Goal: Task Accomplishment & Management: Manage account settings

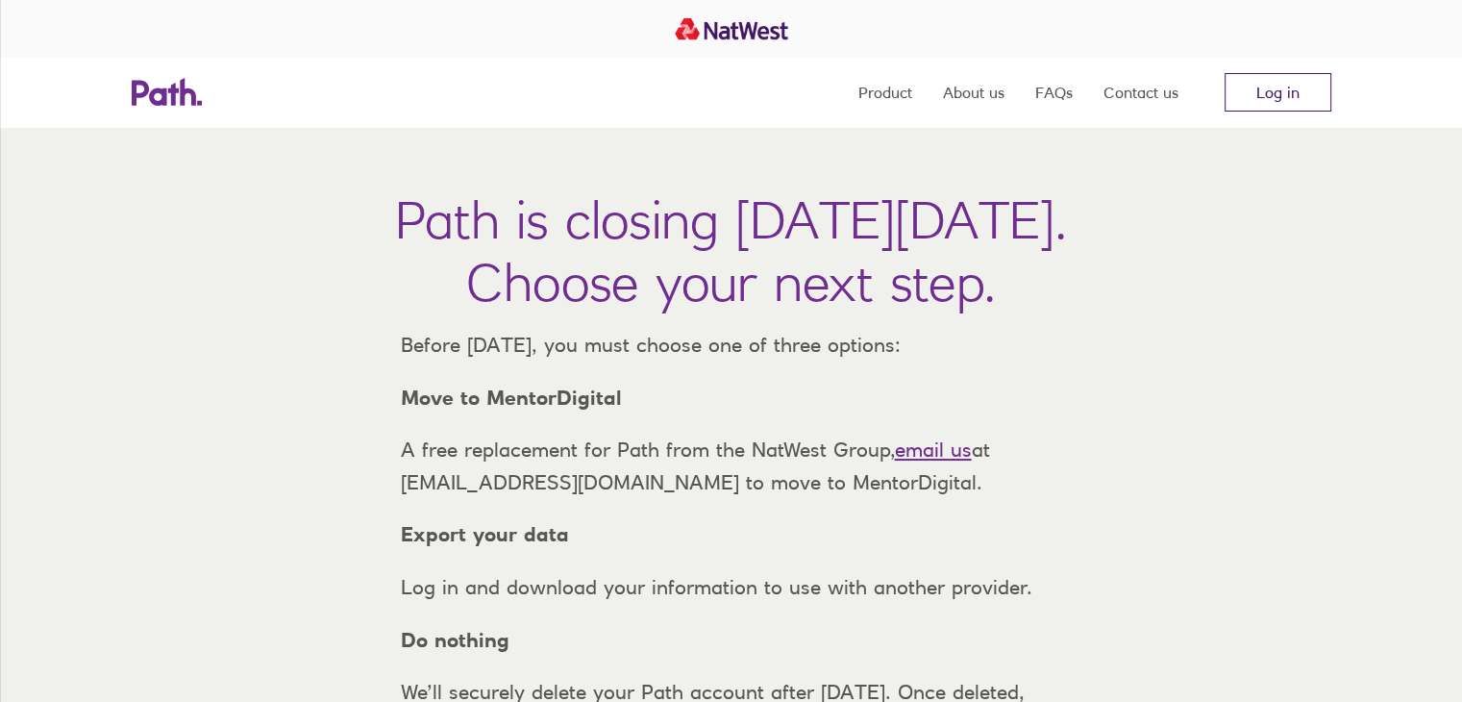
click at [1292, 95] on link "Log in" at bounding box center [1278, 92] width 107 height 38
click at [1307, 93] on link "Log in" at bounding box center [1278, 92] width 107 height 38
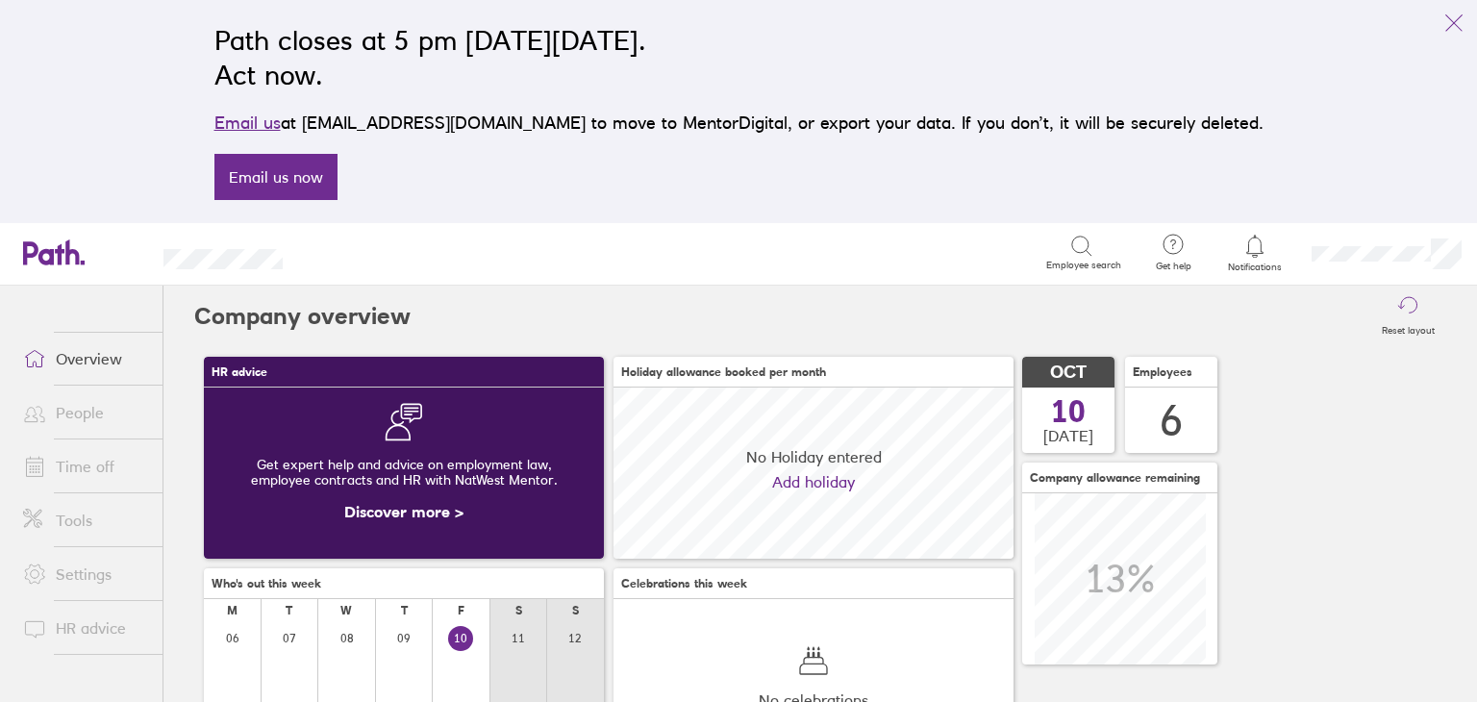
scroll to position [170, 400]
click at [112, 466] on link "Time off" at bounding box center [85, 466] width 155 height 38
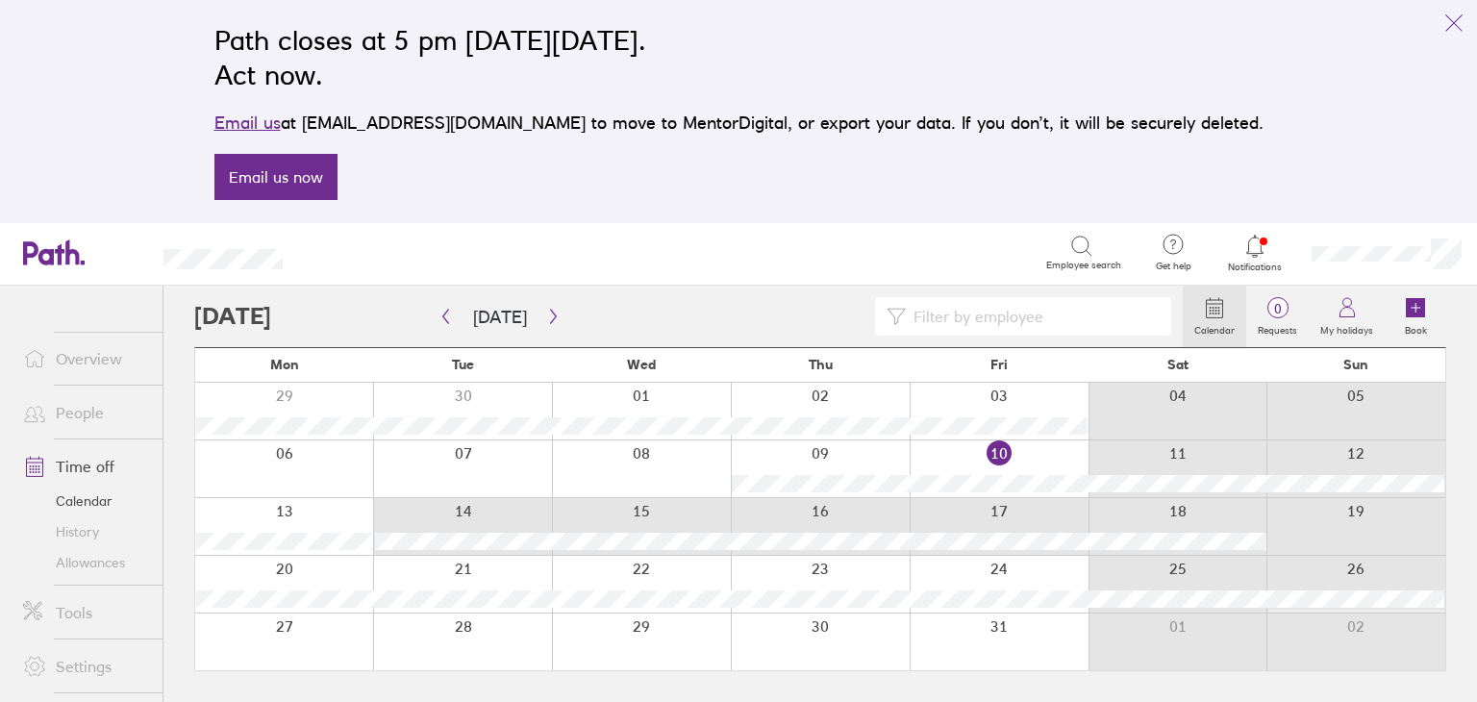
drag, startPoint x: 527, startPoint y: 528, endPoint x: 981, endPoint y: 528, distance: 453.8
click at [981, 528] on div at bounding box center [820, 526] width 1250 height 57
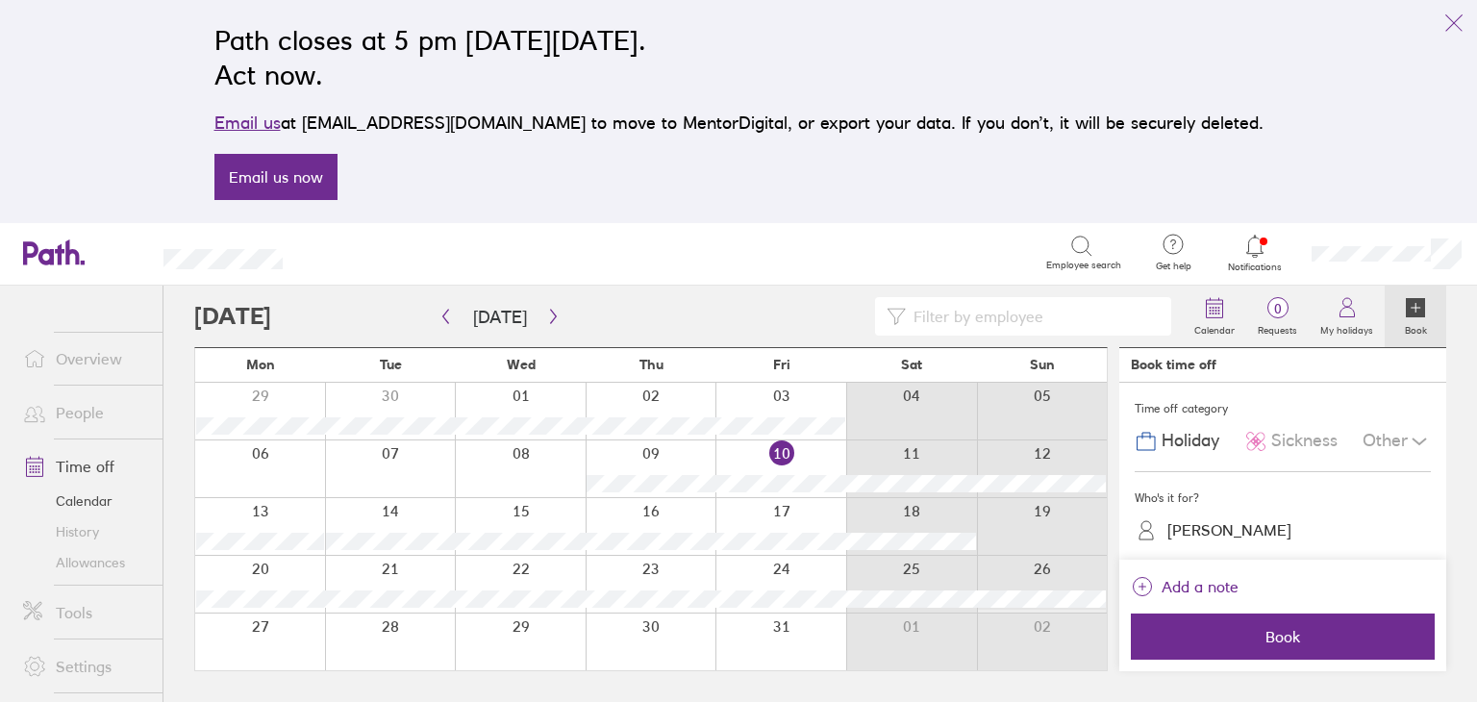
click at [92, 412] on link "People" at bounding box center [85, 412] width 155 height 38
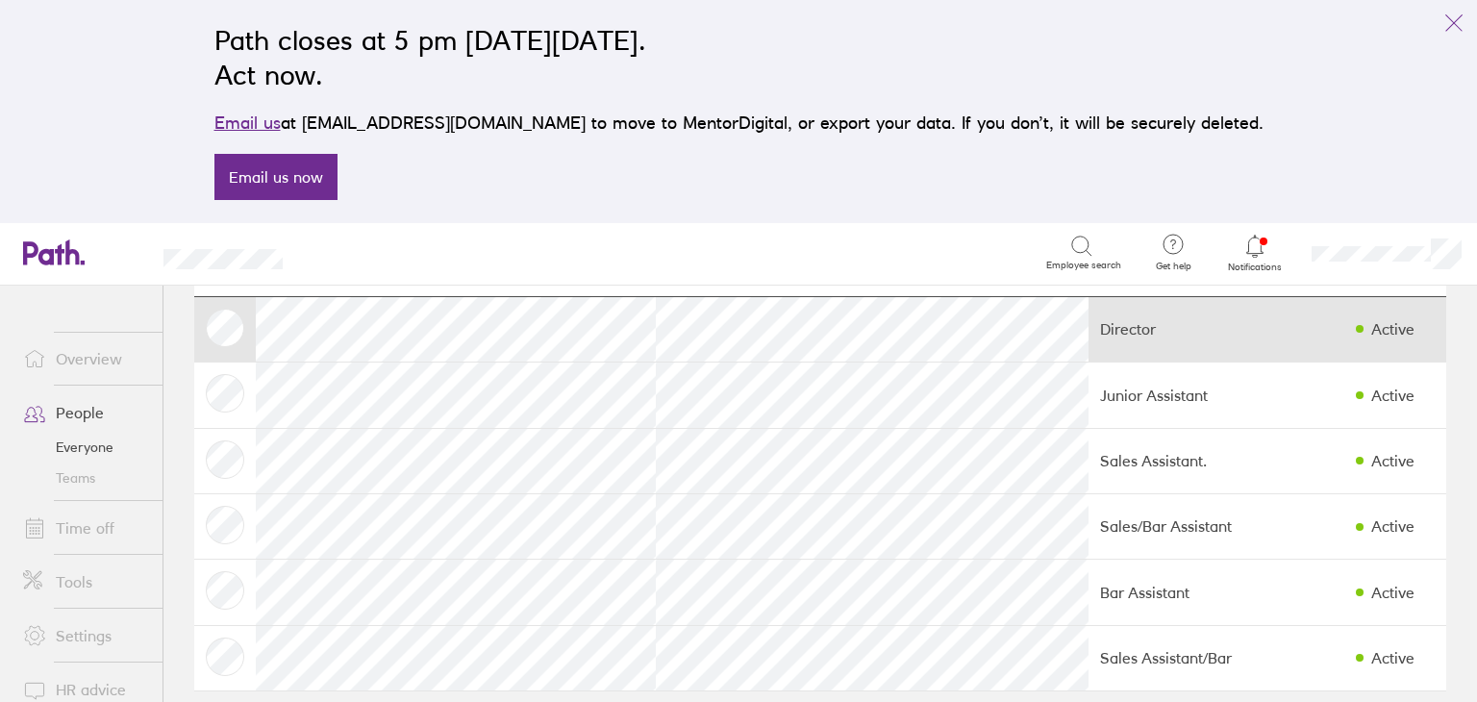
scroll to position [99, 0]
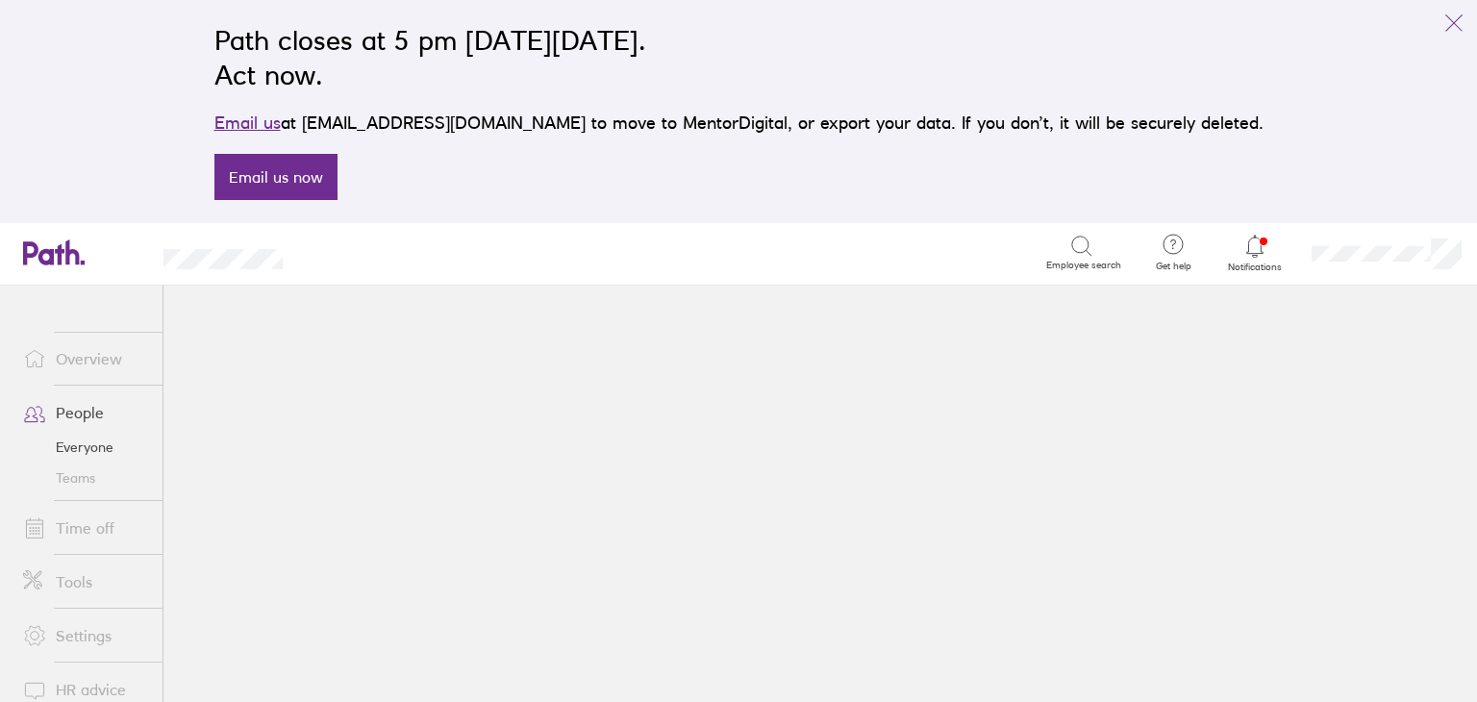
click at [312, 466] on main at bounding box center [819, 494] width 1313 height 416
click at [85, 410] on link "People" at bounding box center [85, 412] width 155 height 38
click at [320, 620] on main at bounding box center [819, 494] width 1313 height 416
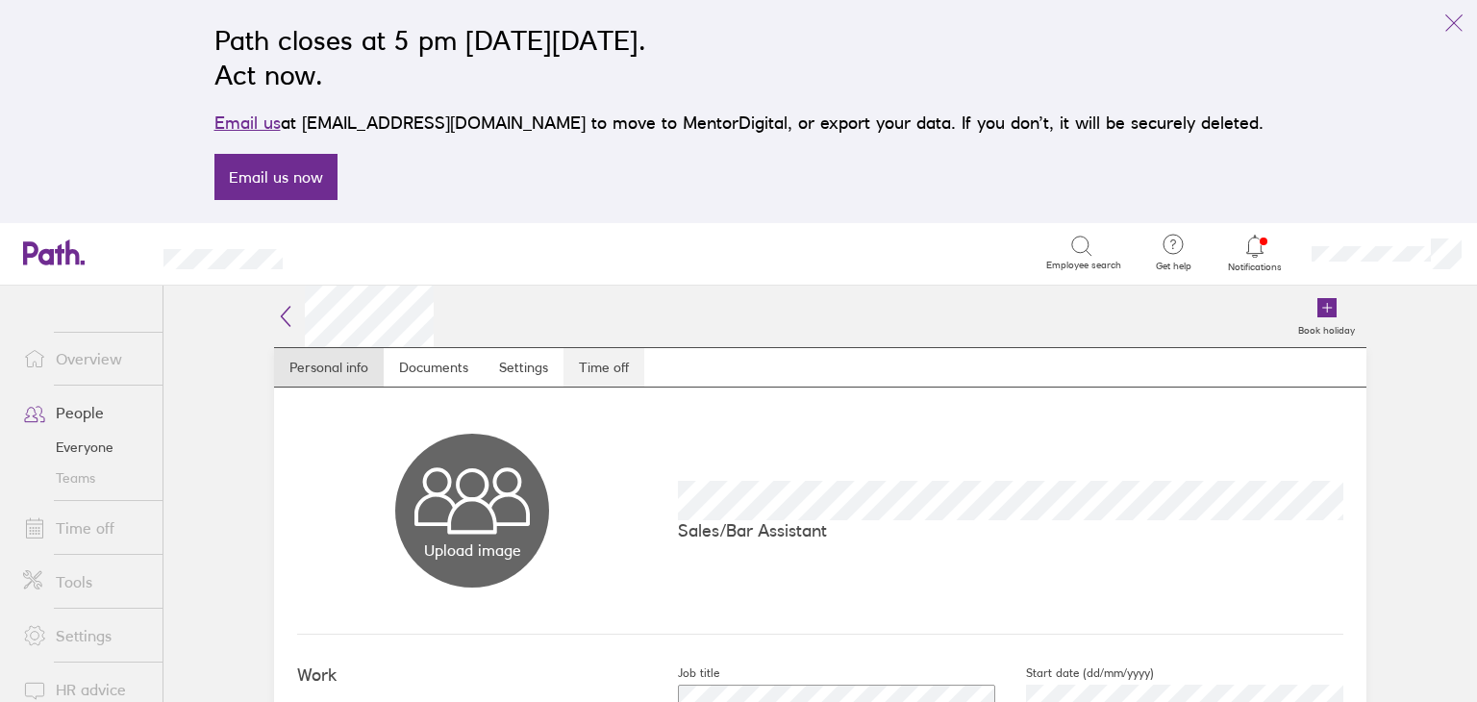
click at [597, 360] on link "Time off" at bounding box center [603, 367] width 81 height 38
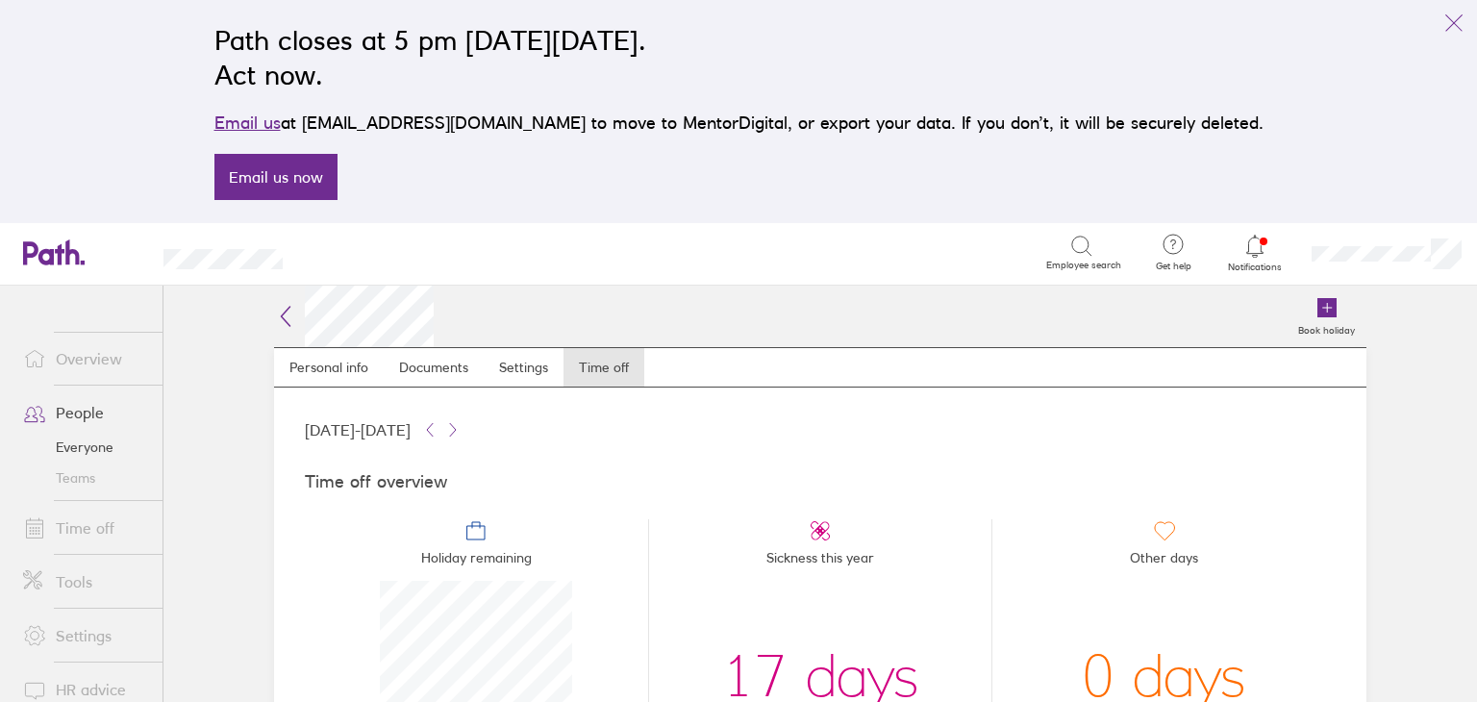
click at [81, 535] on link "Time off" at bounding box center [85, 528] width 155 height 38
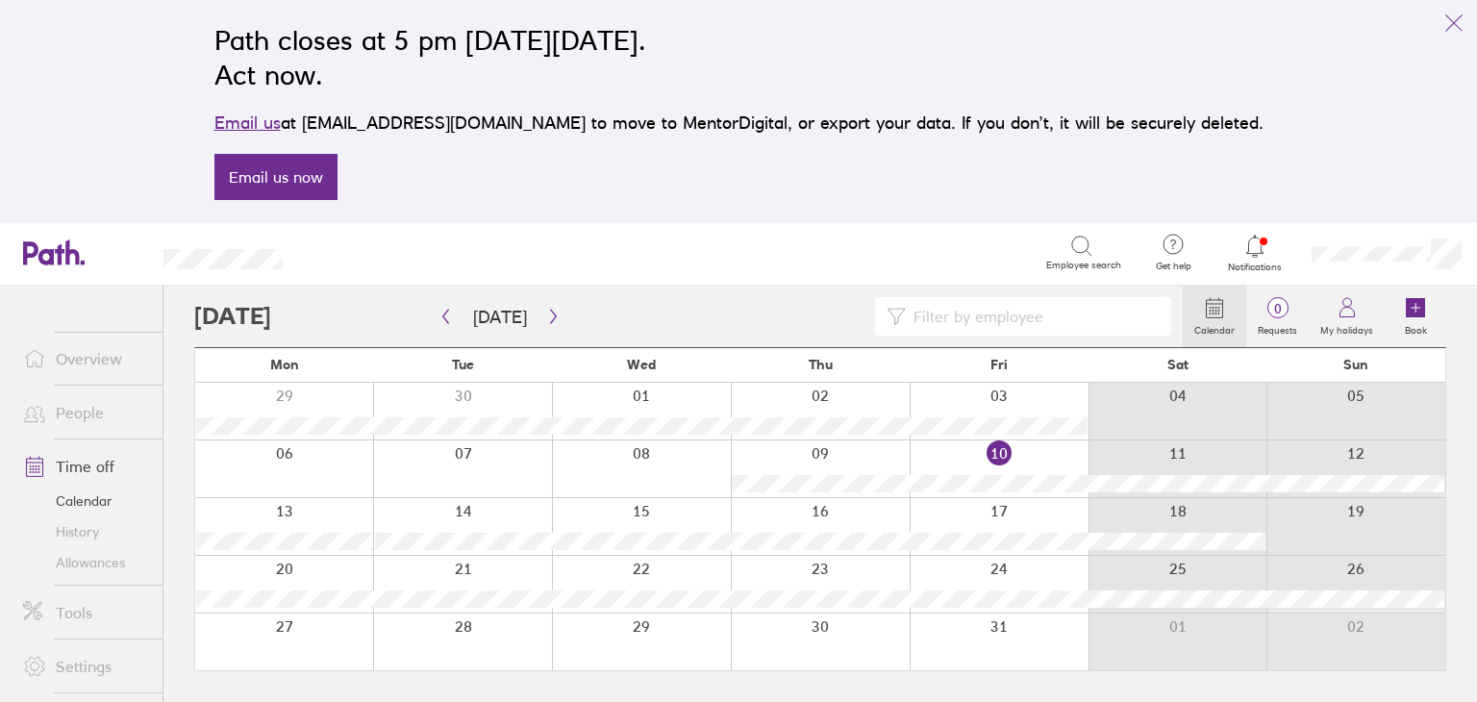
click at [509, 582] on div at bounding box center [462, 584] width 179 height 57
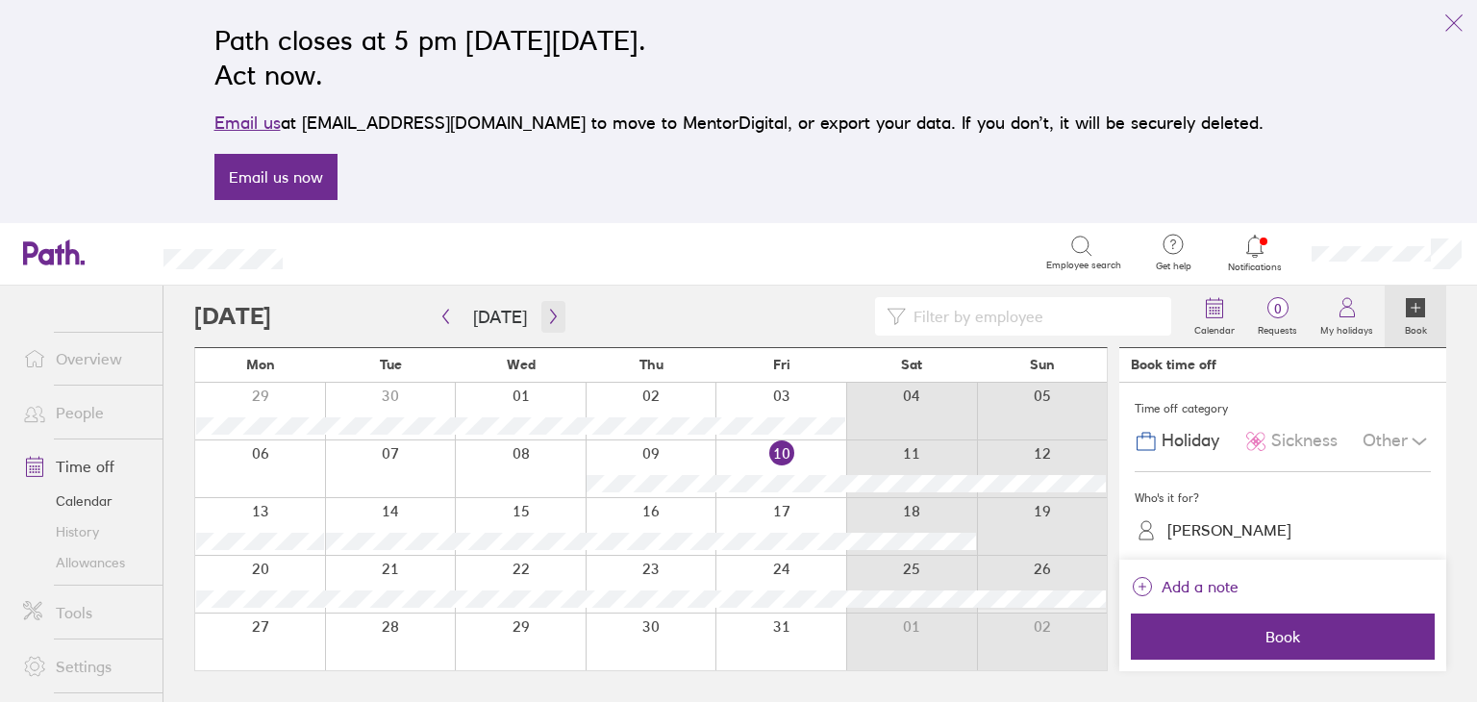
click at [550, 316] on icon "button" at bounding box center [553, 317] width 6 height 14
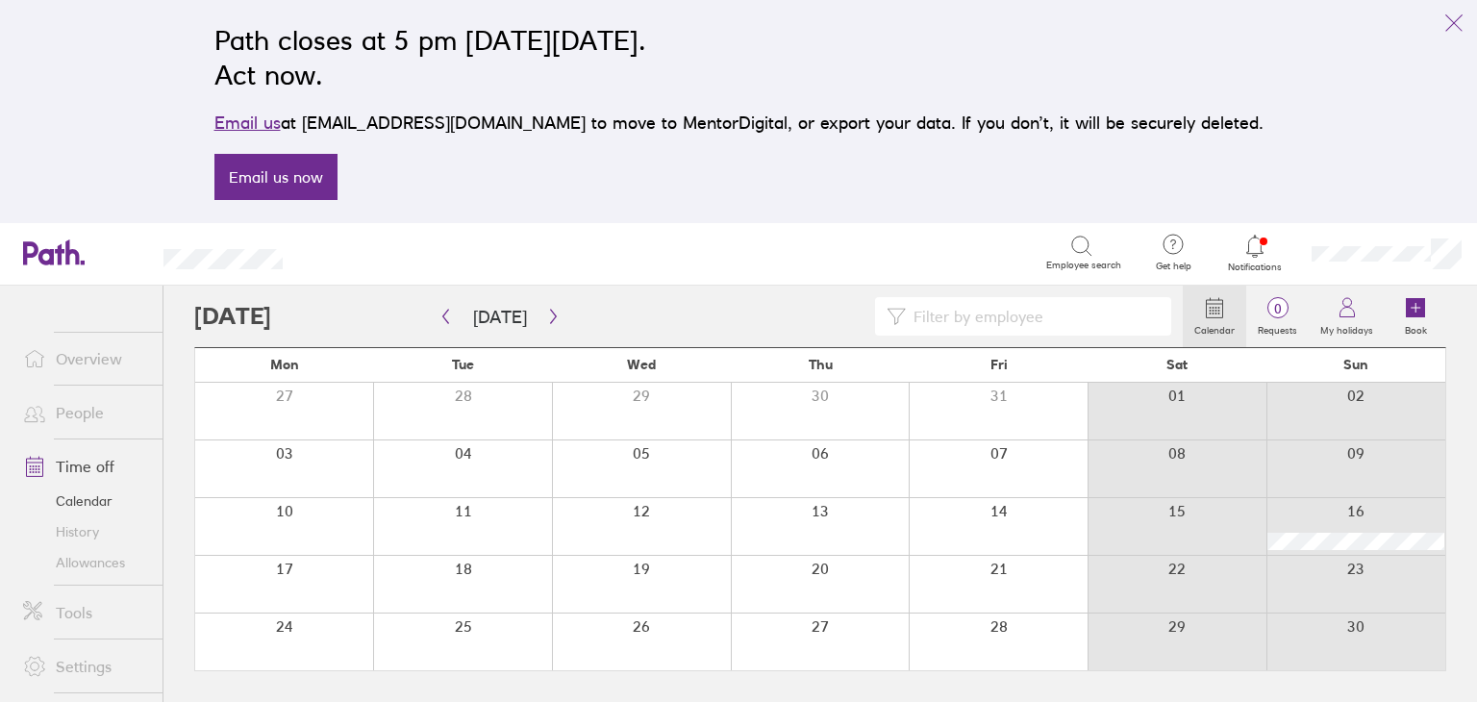
click at [790, 524] on div at bounding box center [820, 526] width 179 height 57
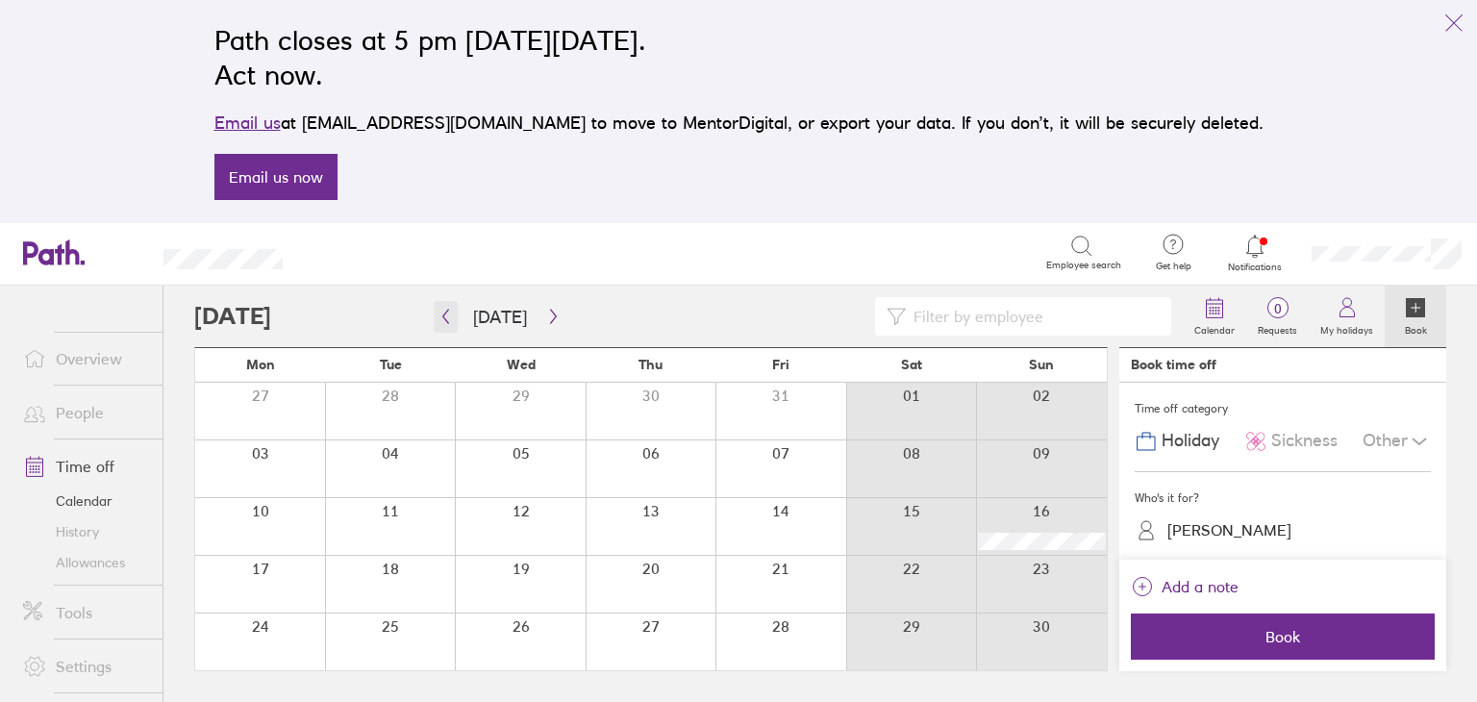
click at [450, 316] on icon "button" at bounding box center [445, 316] width 14 height 15
click at [654, 529] on div at bounding box center [650, 526] width 131 height 57
